Goal: Task Accomplishment & Management: Manage account settings

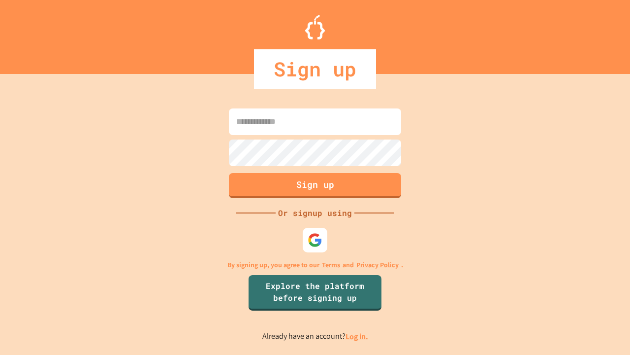
click at [358, 336] on link "Log in." at bounding box center [357, 336] width 23 height 10
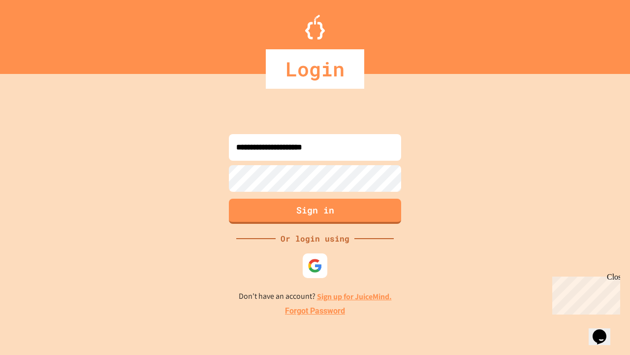
type input "**********"
